Goal: Navigation & Orientation: Understand site structure

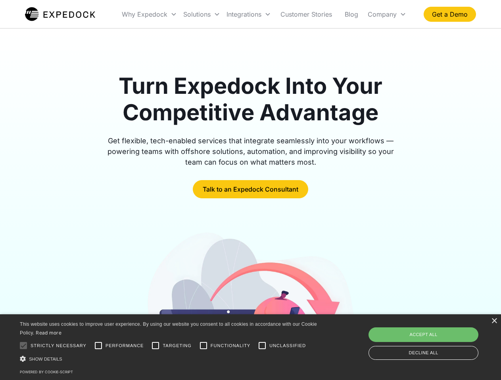
click at [264, 14] on div "Integrations" at bounding box center [248, 14] width 51 height 27
click at [149, 14] on div "Why Expedock" at bounding box center [145, 14] width 46 height 8
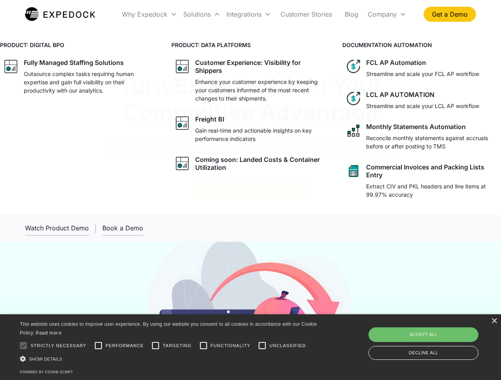
click at [201, 14] on div "Solutions" at bounding box center [196, 14] width 27 height 8
click at [248, 14] on div "Integrations" at bounding box center [243, 14] width 35 height 8
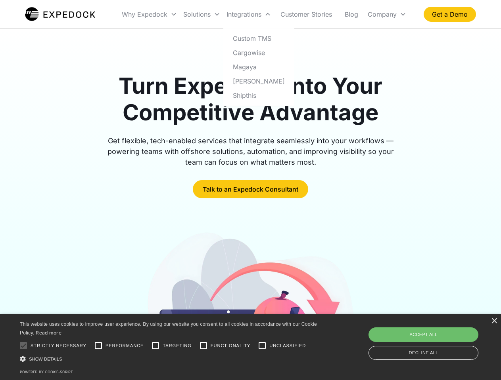
click at [386, 14] on div "Company" at bounding box center [381, 14] width 29 height 8
click at [23, 346] on div at bounding box center [23, 346] width 16 height 16
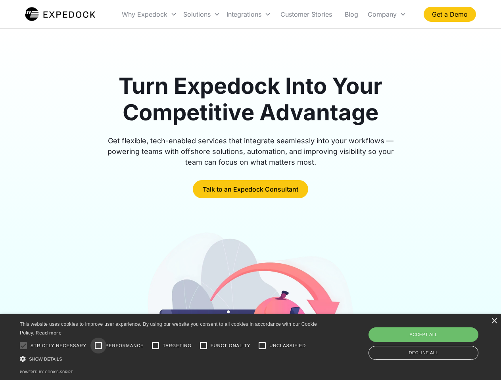
click at [98, 346] on input "Performance" at bounding box center [98, 346] width 16 height 16
checkbox input "true"
click at [155, 346] on input "Targeting" at bounding box center [155, 346] width 16 height 16
checkbox input "true"
click at [203, 346] on input "Functionality" at bounding box center [203, 346] width 16 height 16
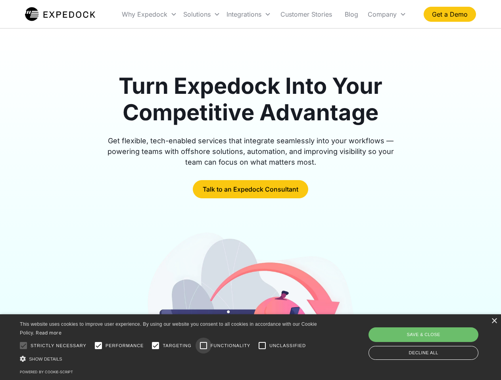
checkbox input "true"
click at [262, 346] on input "Unclassified" at bounding box center [262, 346] width 16 height 16
checkbox input "true"
